Goal: Manage account settings

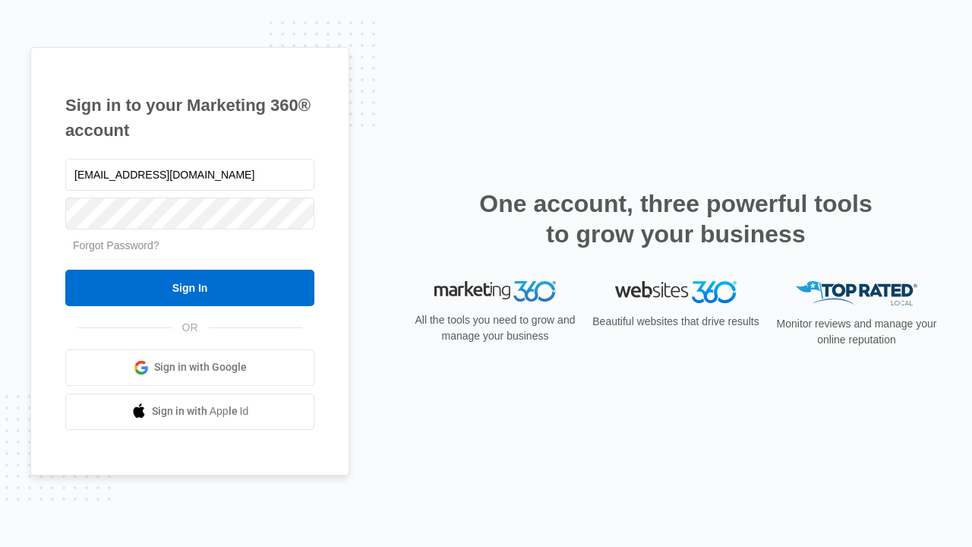
type input "[EMAIL_ADDRESS][DOMAIN_NAME]"
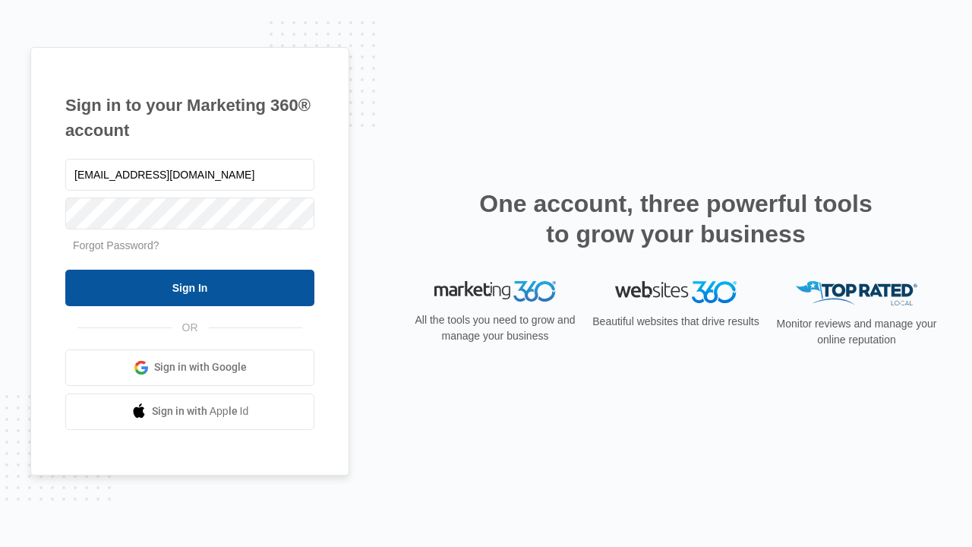
click at [190, 287] on input "Sign In" at bounding box center [189, 288] width 249 height 36
